Goal: Submit feedback/report problem

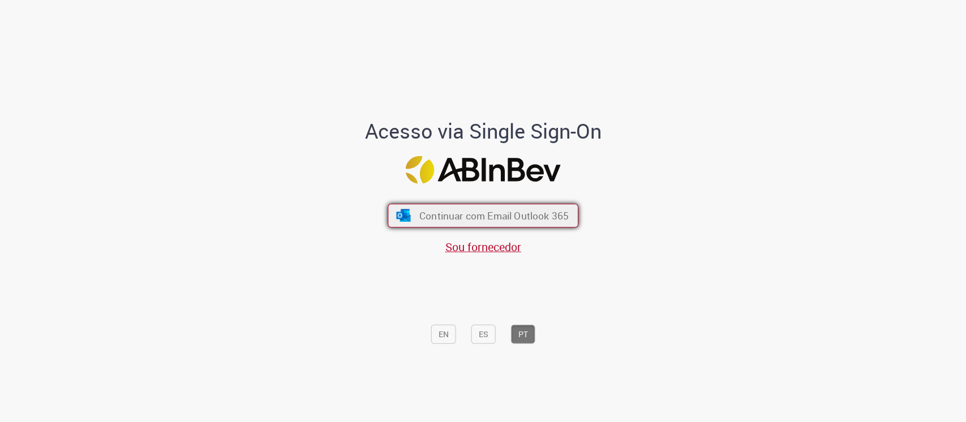
click at [512, 215] on span "Continuar com Email Outlook 365" at bounding box center [493, 215] width 149 height 13
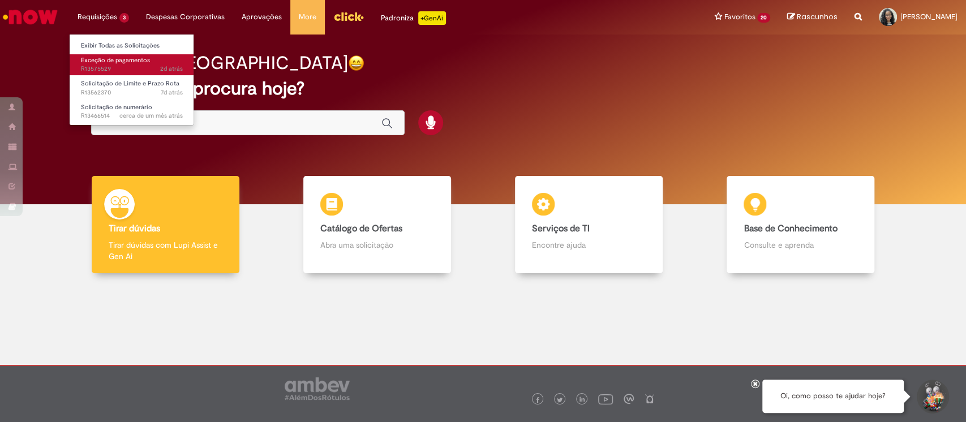
click at [126, 62] on span "Exceção de pagamentos" at bounding box center [115, 60] width 69 height 8
click at [145, 60] on span "Exceção de pagamentos" at bounding box center [115, 60] width 69 height 8
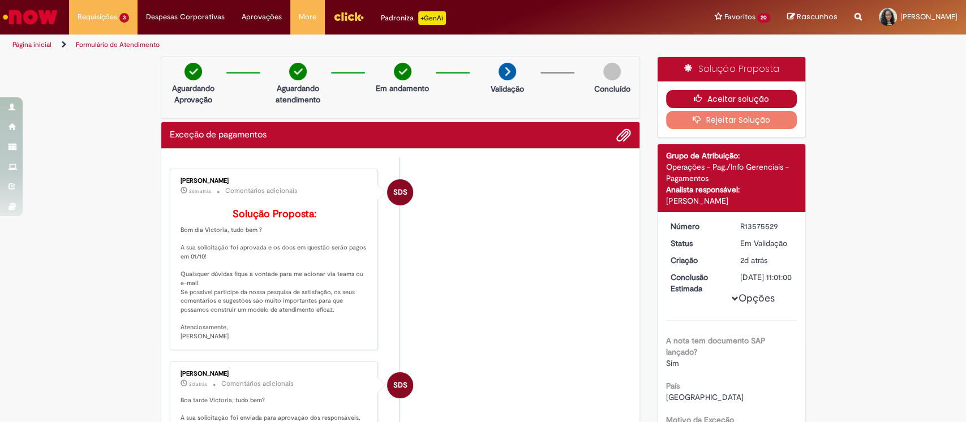
click at [694, 97] on icon "button" at bounding box center [701, 99] width 14 height 8
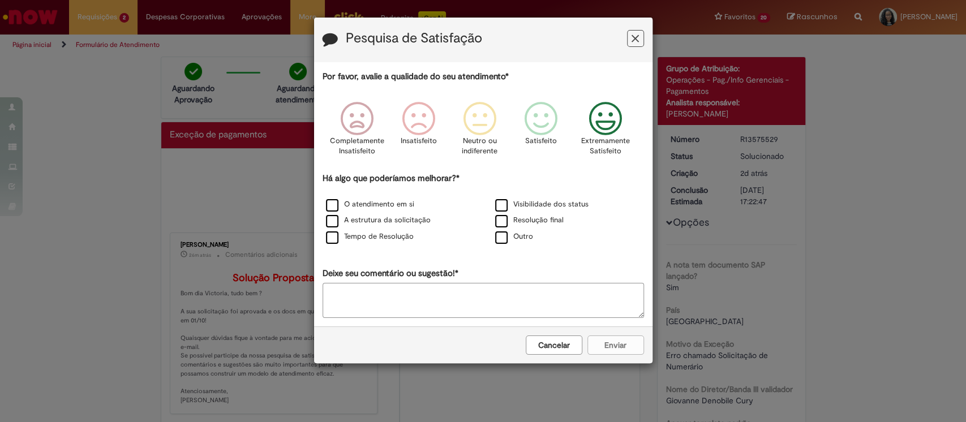
click at [584, 115] on icon "Feedback" at bounding box center [605, 119] width 42 height 34
click at [391, 204] on label "O atendimento em si" at bounding box center [370, 204] width 88 height 11
drag, startPoint x: 380, startPoint y: 213, endPoint x: 381, endPoint y: 220, distance: 6.3
click at [380, 215] on div "A estrutura da solicitação" at bounding box center [398, 221] width 167 height 14
click at [384, 222] on label "A estrutura da solicitação" at bounding box center [378, 220] width 105 height 11
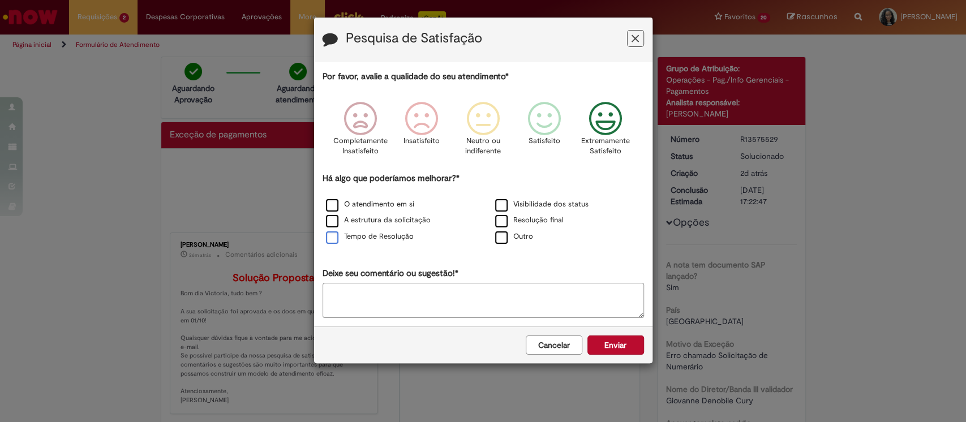
click at [374, 232] on div "Tempo de Resolução" at bounding box center [398, 237] width 167 height 14
click at [389, 231] on div "Tempo de Resolução" at bounding box center [398, 237] width 167 height 14
click at [406, 238] on label "Tempo de Resolução" at bounding box center [370, 237] width 88 height 11
click at [611, 347] on button "Enviar" at bounding box center [616, 345] width 57 height 19
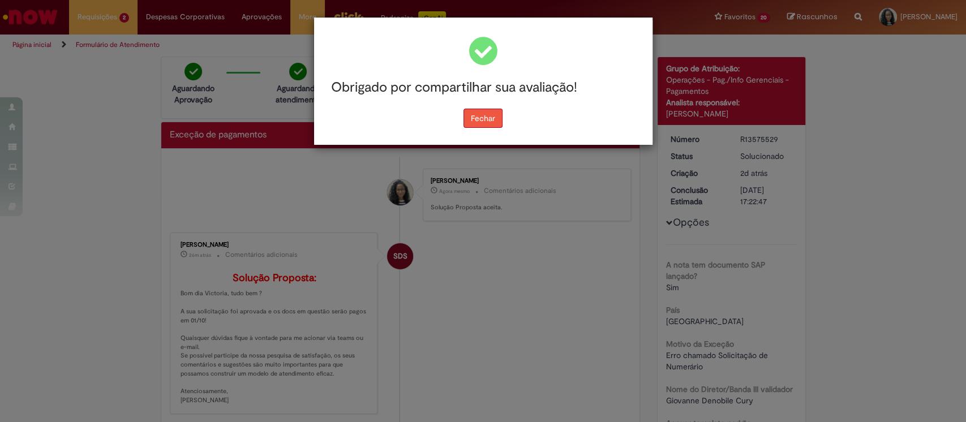
click at [485, 119] on button "Fechar" at bounding box center [483, 118] width 39 height 19
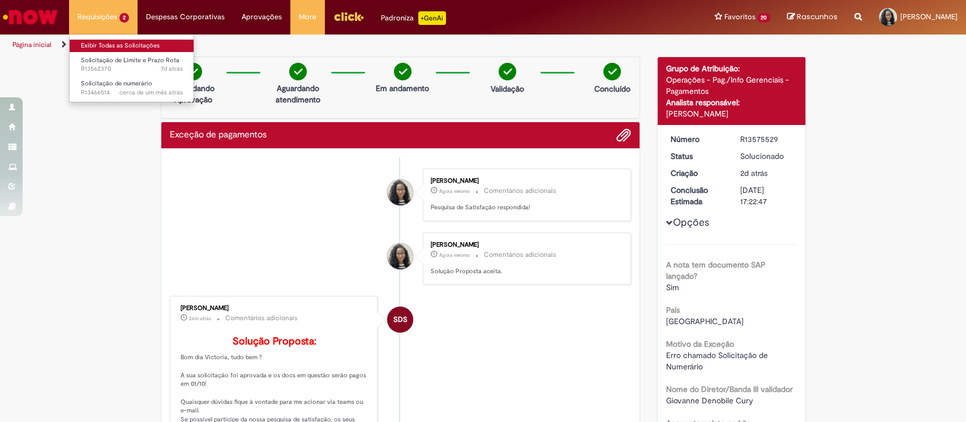
click at [118, 42] on link "Exibir Todas as Solicitações" at bounding box center [132, 46] width 125 height 12
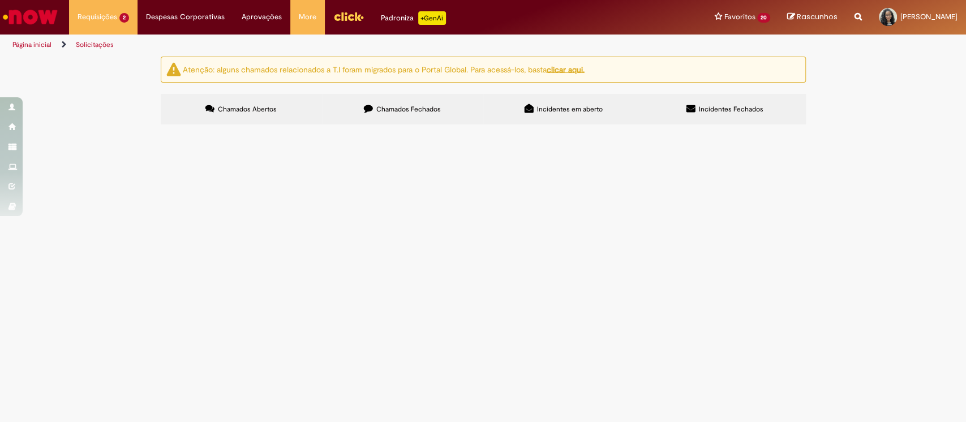
click at [0, 0] on td "Cliente AS - cadastrar prazo e limite de crédito" at bounding box center [0, 0] width 0 height 0
click at [0, 0] on span "Cliente AS - cadastrar prazo e limite de crédito" at bounding box center [0, 0] width 0 height 0
